Goal: Use online tool/utility: Utilize a website feature to perform a specific function

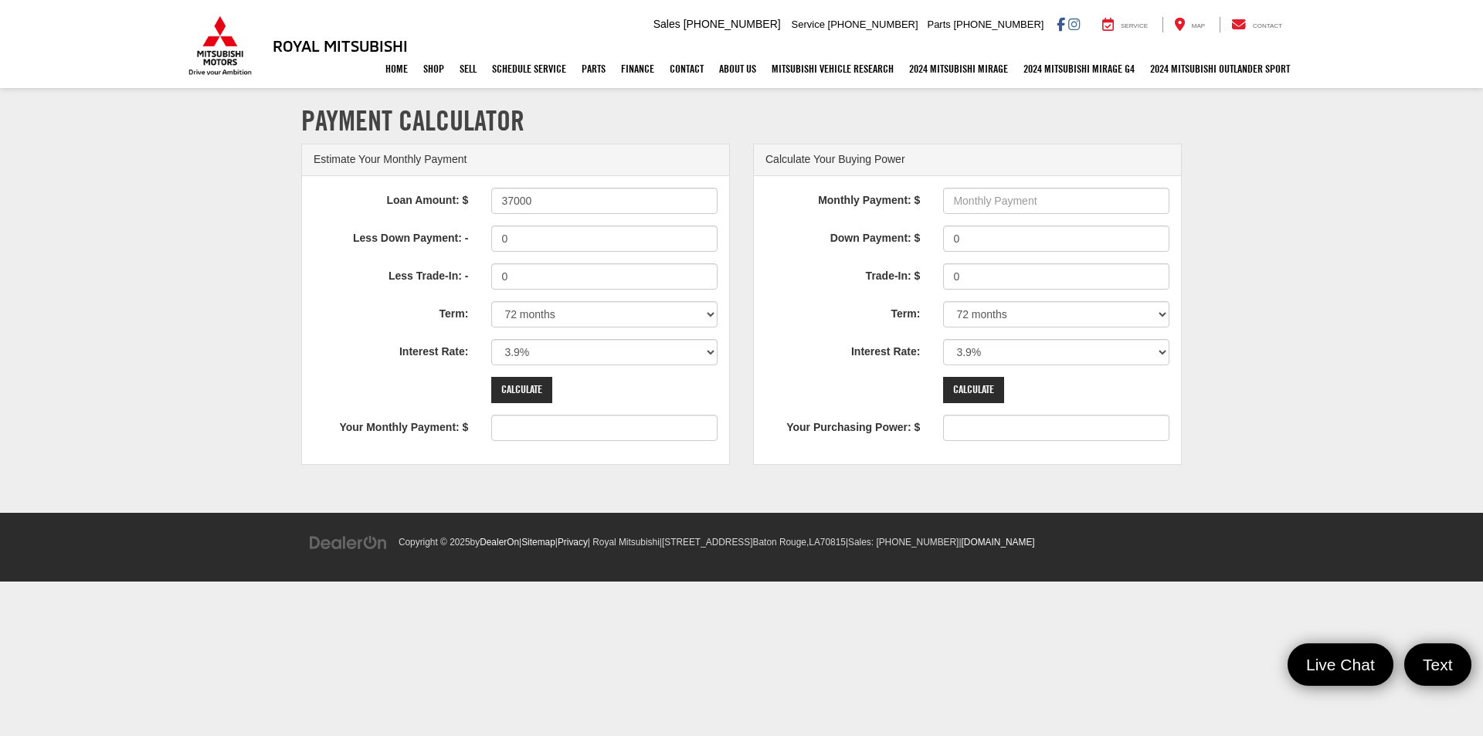
drag, startPoint x: 531, startPoint y: 202, endPoint x: 482, endPoint y: 200, distance: 48.7
click at [483, 200] on div "37000" at bounding box center [604, 201] width 249 height 26
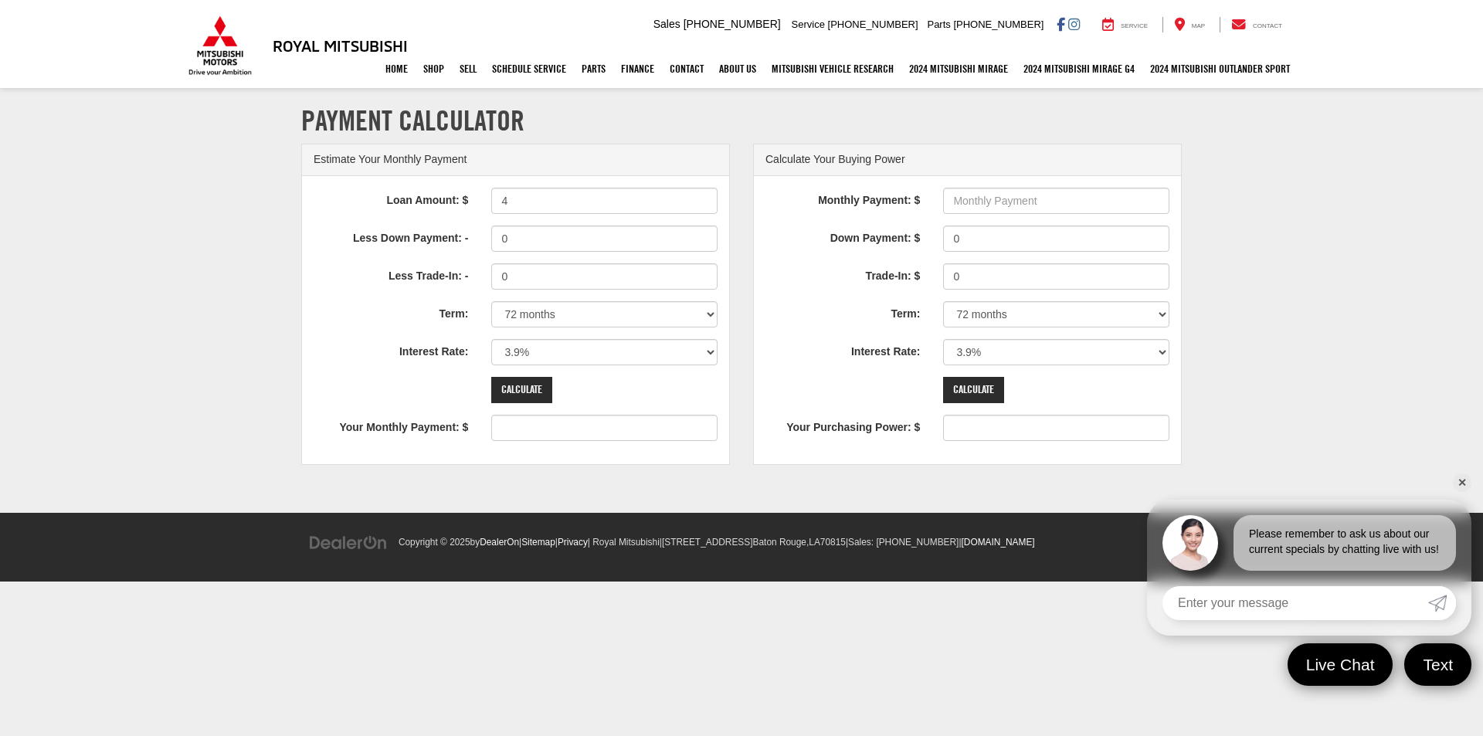
type input "4"
type input "0"
type input "40000"
type input "624"
click at [530, 277] on input "0" at bounding box center [604, 276] width 226 height 26
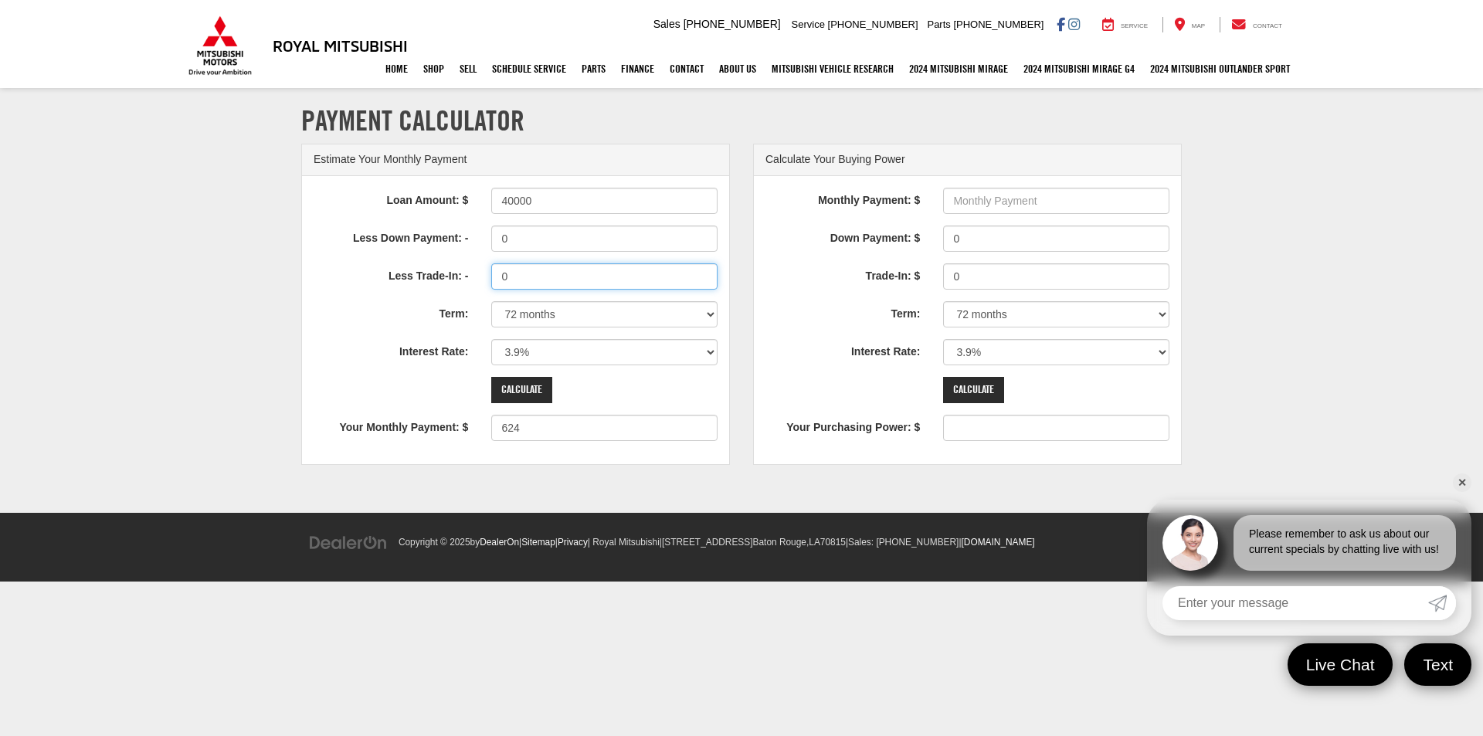
drag, startPoint x: 530, startPoint y: 277, endPoint x: 485, endPoint y: 276, distance: 44.8
click at [485, 276] on div "0" at bounding box center [604, 276] width 249 height 26
type input "4500"
type input "554"
click at [711, 355] on select "0% 0.9% 1.9% 2.9% 3.9% 4.9% 5.9% 6.9% 7.9% 8.9% 9.9% 10.9% 11.9% 12.9% 13.9% 14…" at bounding box center [604, 352] width 226 height 26
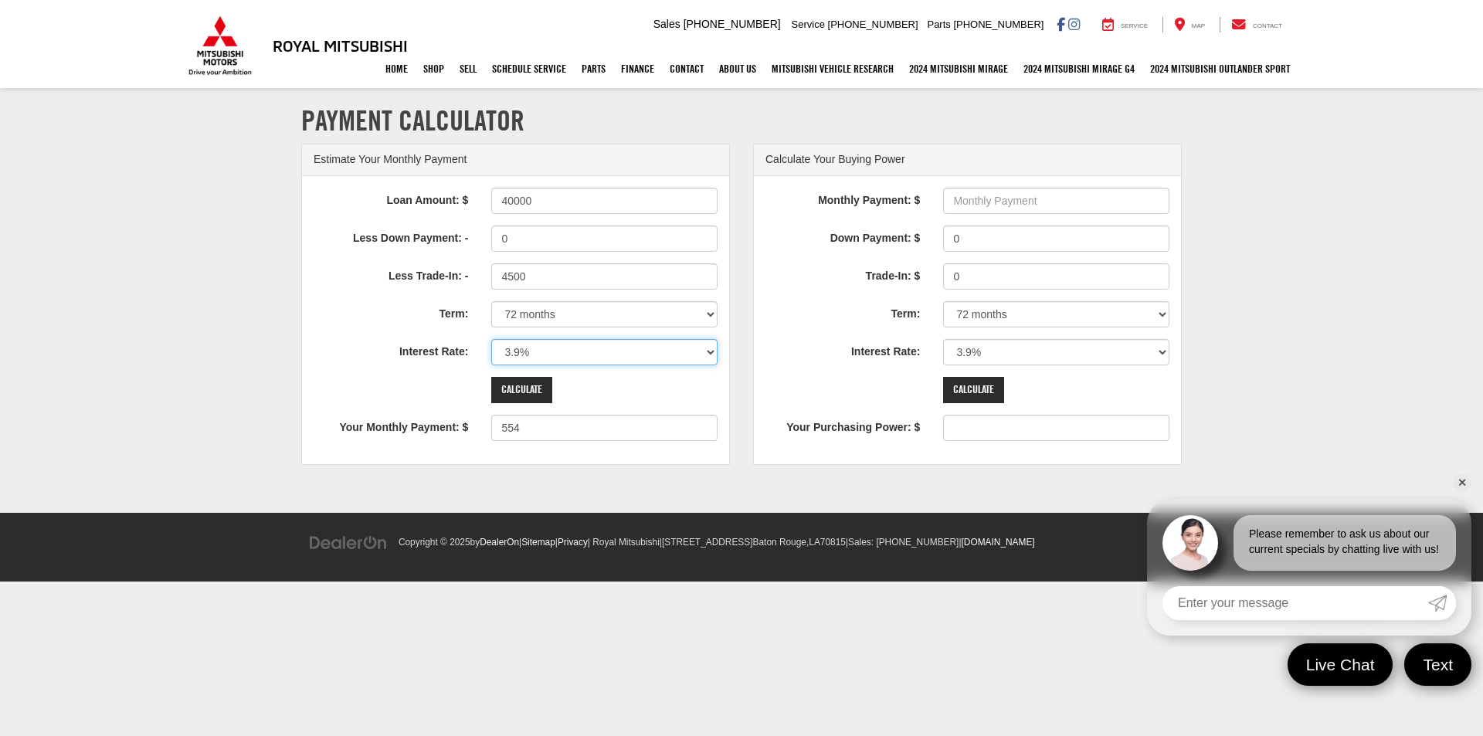
select select "5.9"
click at [491, 339] on select "0% 0.9% 1.9% 2.9% 3.9% 4.9% 5.9% 6.9% 7.9% 8.9% 9.9% 10.9% 11.9% 12.9% 13.9% 14…" at bounding box center [604, 352] width 226 height 26
type input "587"
click at [534, 386] on input "Calculate" at bounding box center [521, 390] width 61 height 26
click at [709, 350] on select "0% 0.9% 1.9% 2.9% 3.9% 4.9% 5.9% 6.9% 7.9% 8.9% 9.9% 10.9% 11.9% 12.9% 13.9% 14…" at bounding box center [604, 352] width 226 height 26
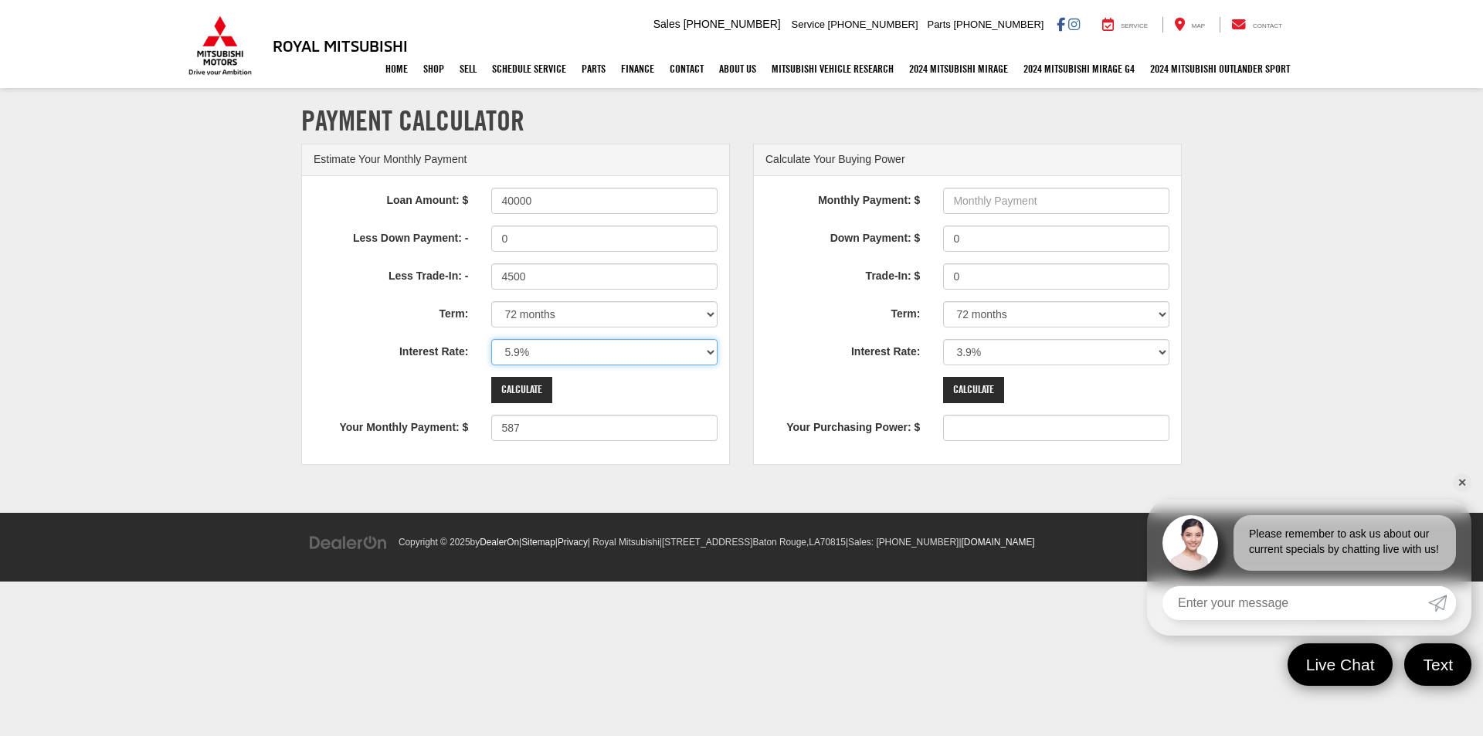
select select "4.9"
click at [491, 339] on select "0% 0.9% 1.9% 2.9% 3.9% 4.9% 5.9% 6.9% 7.9% 8.9% 9.9% 10.9% 11.9% 12.9% 13.9% 14…" at bounding box center [604, 352] width 226 height 26
type input "570"
click at [709, 352] on select "0% 0.9% 1.9% 2.9% 3.9% 4.9% 5.9% 6.9% 7.9% 8.9% 9.9% 10.9% 11.9% 12.9% 13.9% 14…" at bounding box center [604, 352] width 226 height 26
select select "5.9"
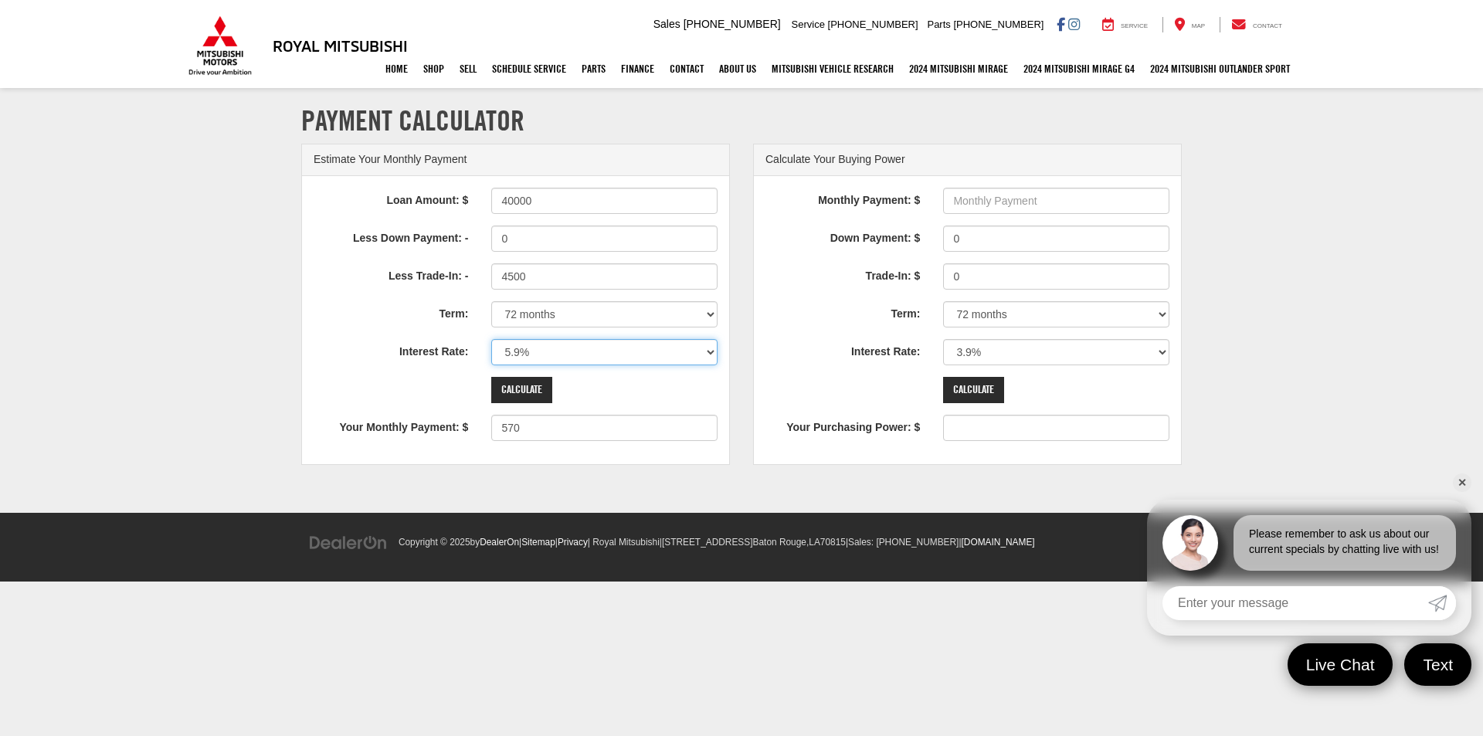
click at [491, 339] on select "0% 0.9% 1.9% 2.9% 3.9% 4.9% 5.9% 6.9% 7.9% 8.9% 9.9% 10.9% 11.9% 12.9% 13.9% 14…" at bounding box center [604, 352] width 226 height 26
type input "587"
drag, startPoint x: 534, startPoint y: 198, endPoint x: 493, endPoint y: 199, distance: 40.9
click at [493, 199] on input "40000" at bounding box center [604, 201] width 226 height 26
type input "38000"
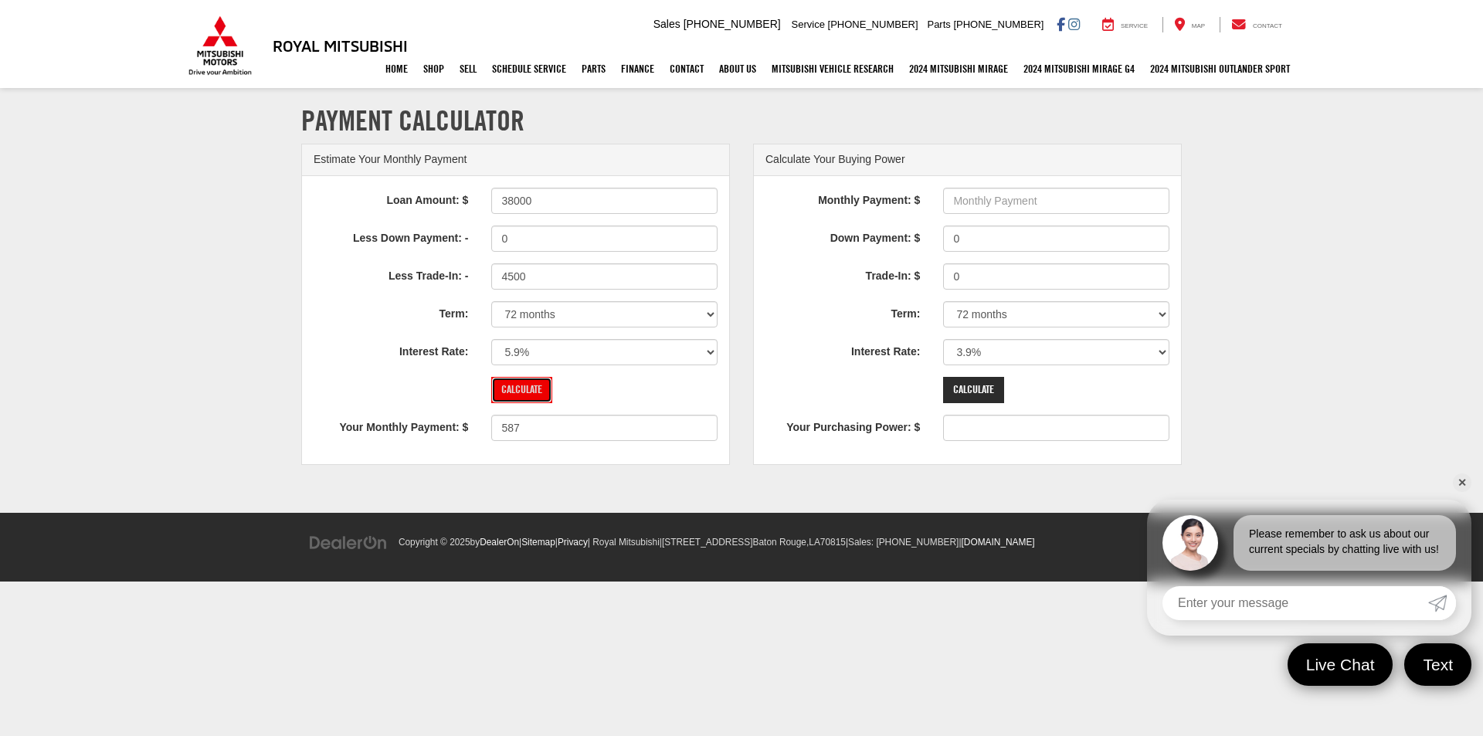
type input "554"
click at [518, 389] on input "Calculate" at bounding box center [521, 390] width 61 height 26
click at [711, 351] on select "0% 0.9% 1.9% 2.9% 3.9% 4.9% 5.9% 6.9% 7.9% 8.9% 9.9% 10.9% 11.9% 12.9% 13.9% 14…" at bounding box center [604, 352] width 226 height 26
select select "4.9"
click at [491, 339] on select "0% 0.9% 1.9% 2.9% 3.9% 4.9% 5.9% 6.9% 7.9% 8.9% 9.9% 10.9% 11.9% 12.9% 13.9% 14…" at bounding box center [604, 352] width 226 height 26
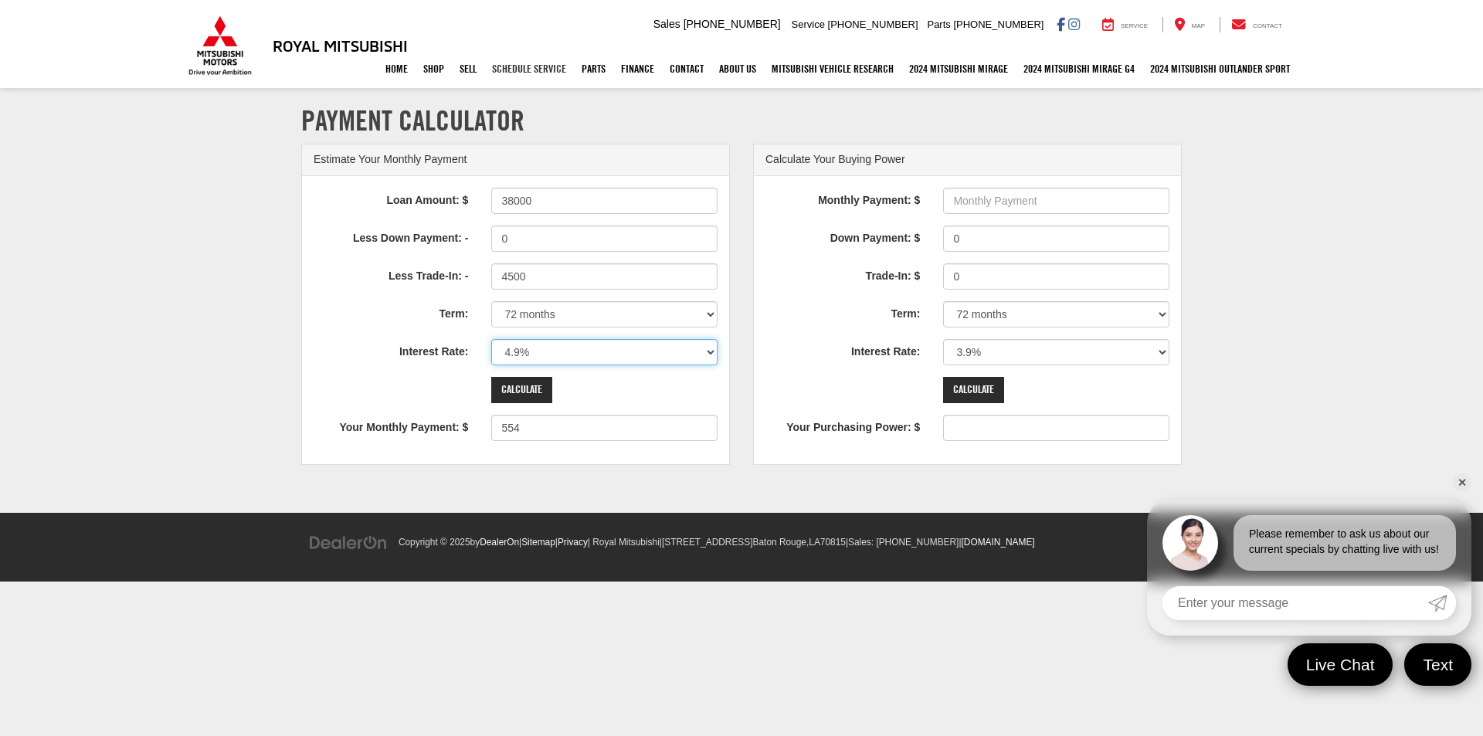
type input "538"
